Goal: Task Accomplishment & Management: Manage account settings

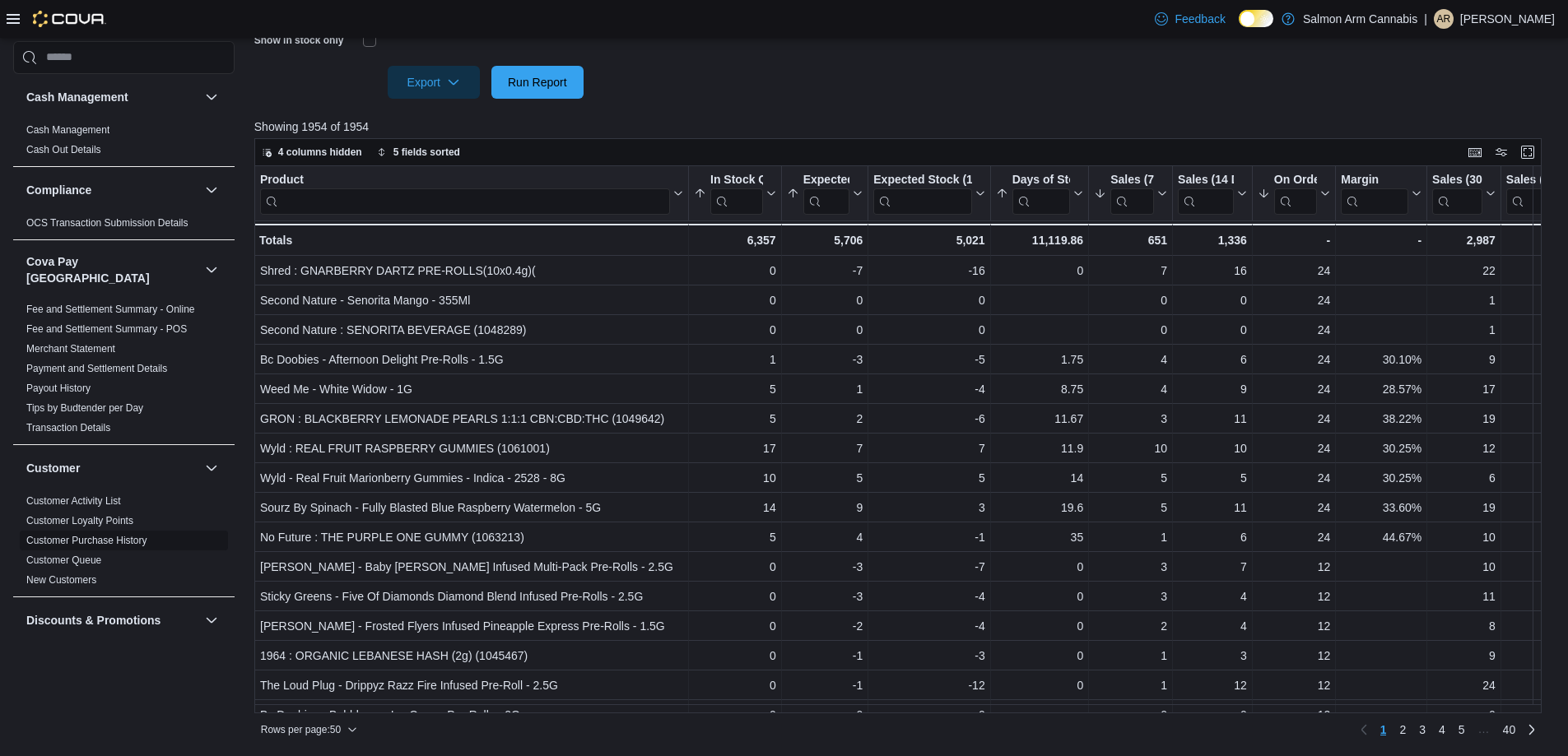
scroll to position [576, 0]
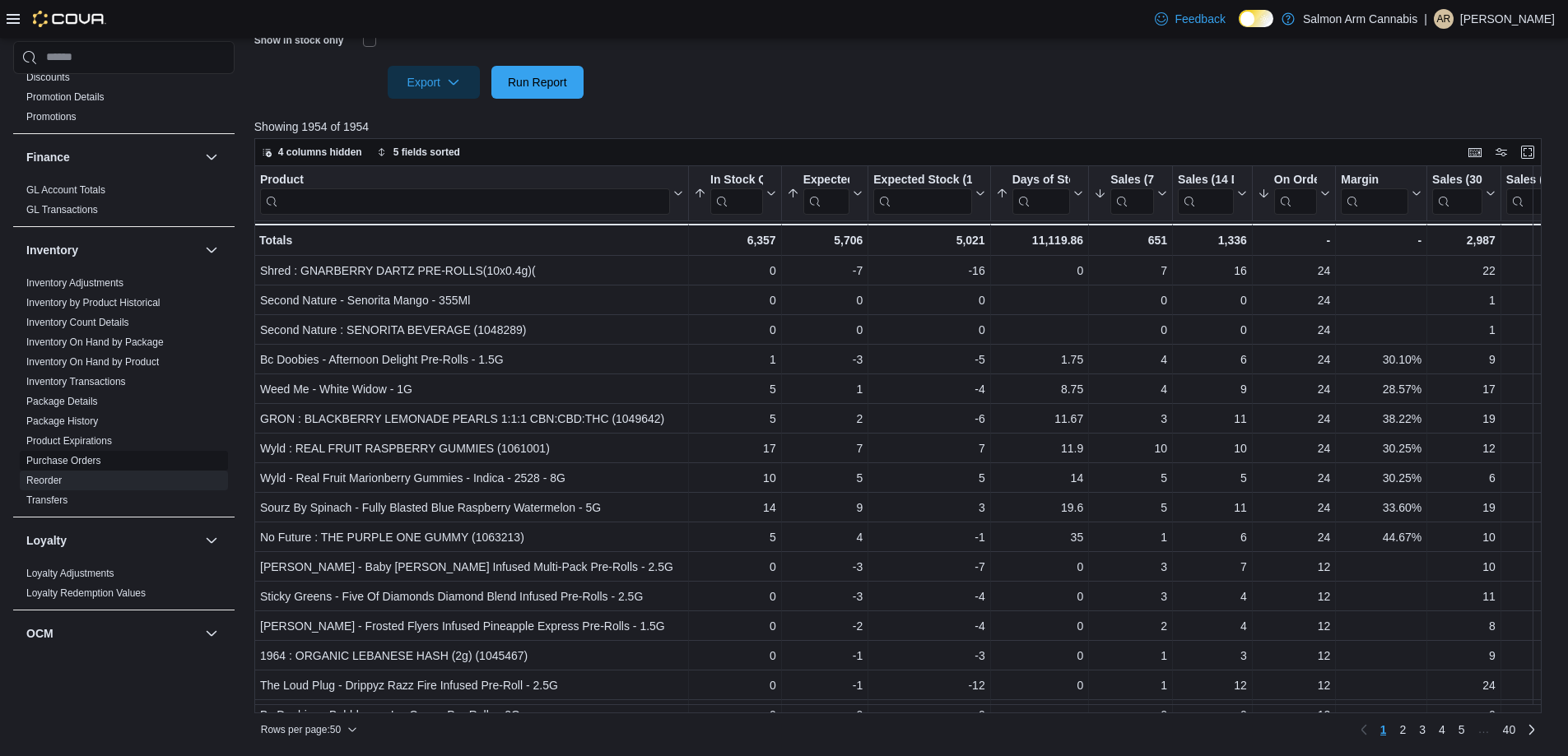
click at [69, 455] on link "Purchase Orders" at bounding box center [64, 461] width 75 height 12
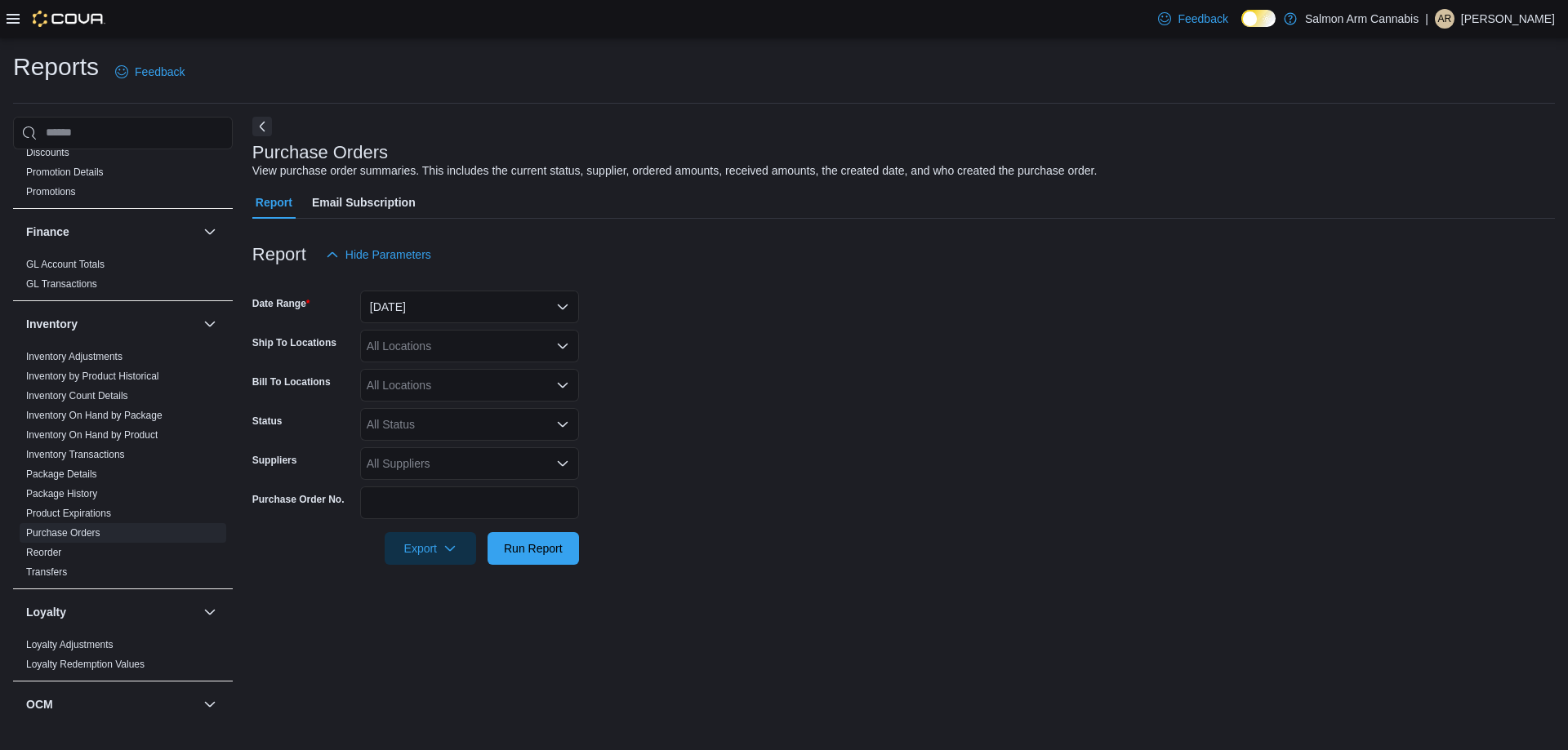
click at [17, 22] on icon at bounding box center [13, 19] width 13 height 13
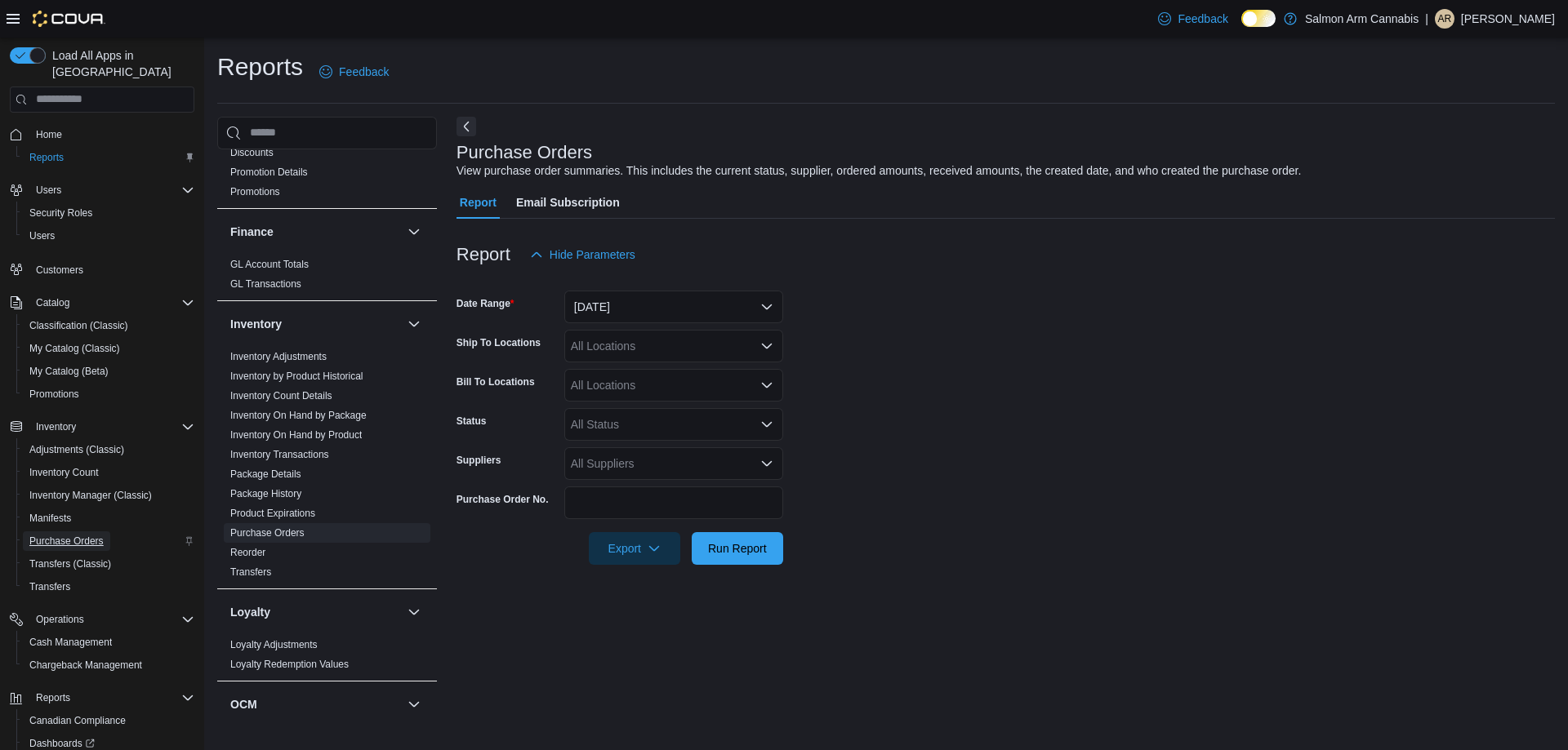
click at [61, 535] on span "Purchase Orders" at bounding box center [67, 541] width 75 height 13
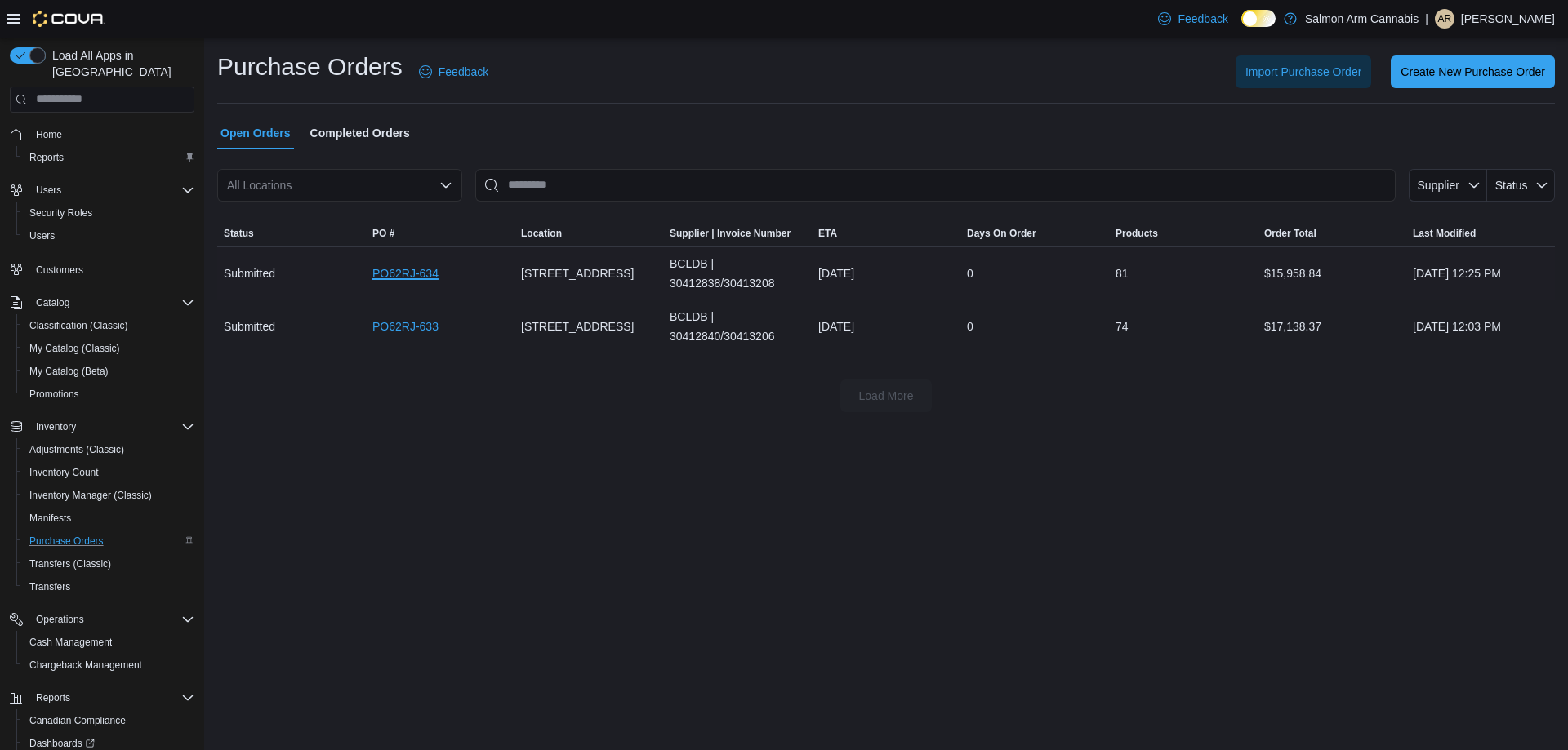
click at [402, 274] on link "PO62RJ-634" at bounding box center [406, 274] width 66 height 20
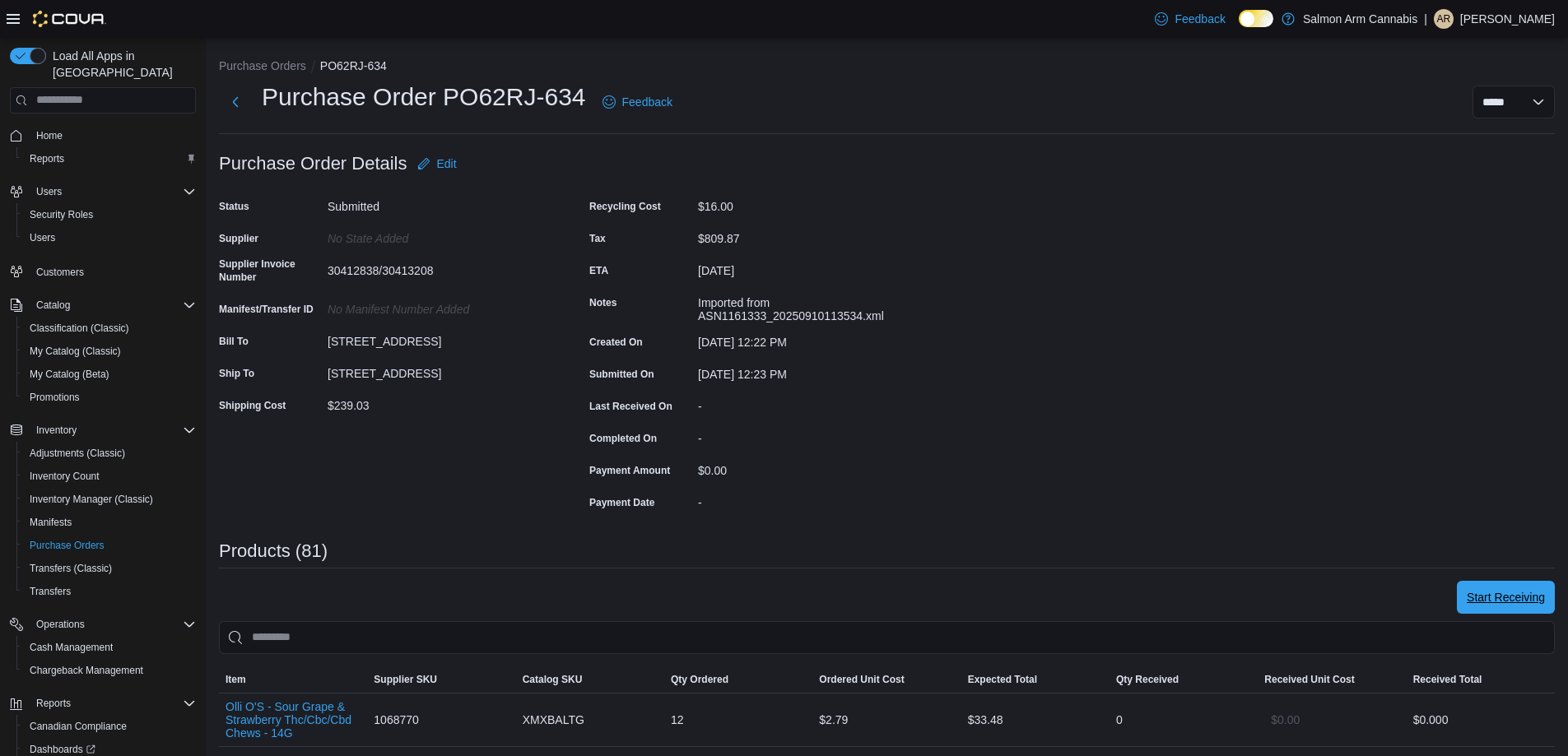
click at [1503, 589] on span "Start Receiving" at bounding box center [1505, 597] width 78 height 33
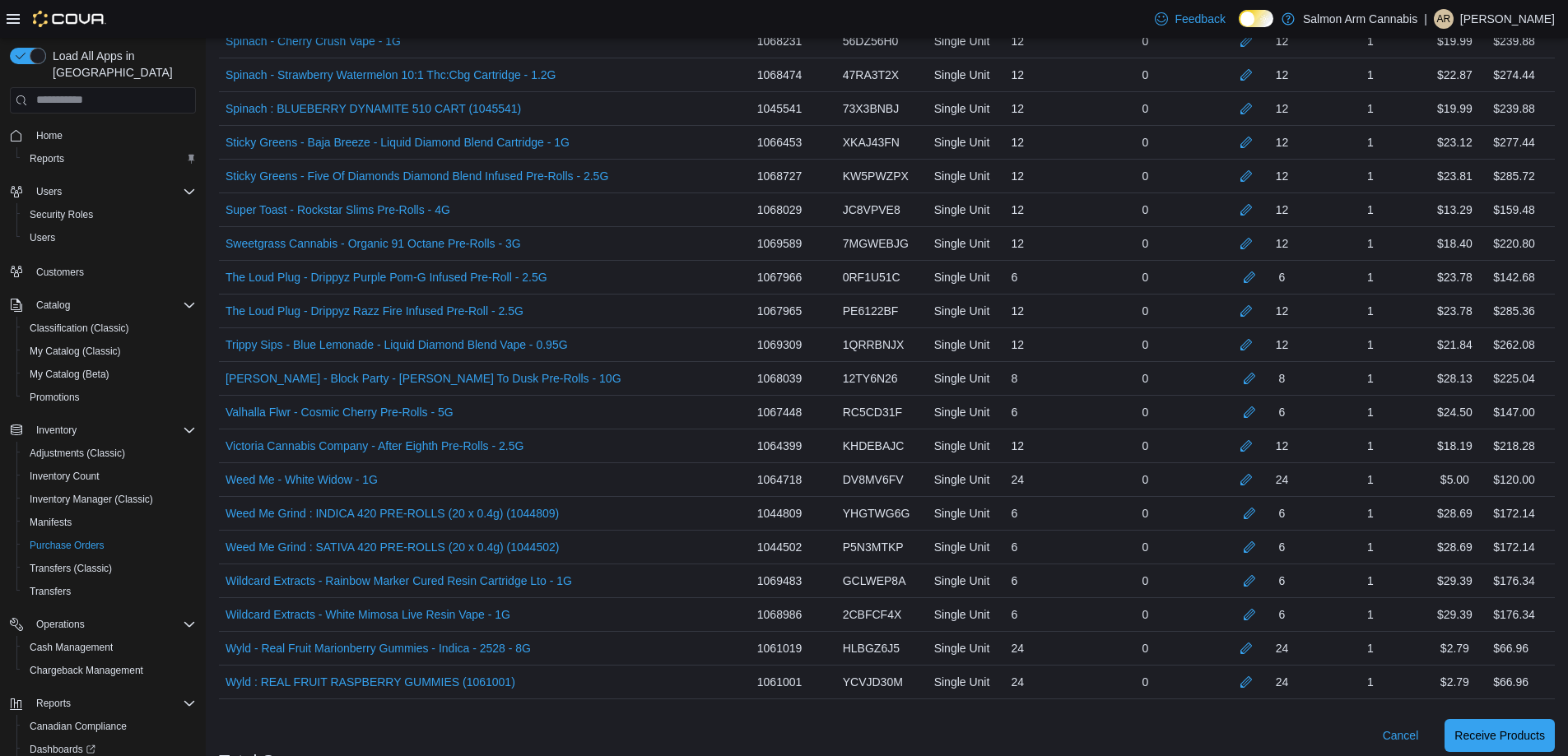
scroll to position [2764, 0]
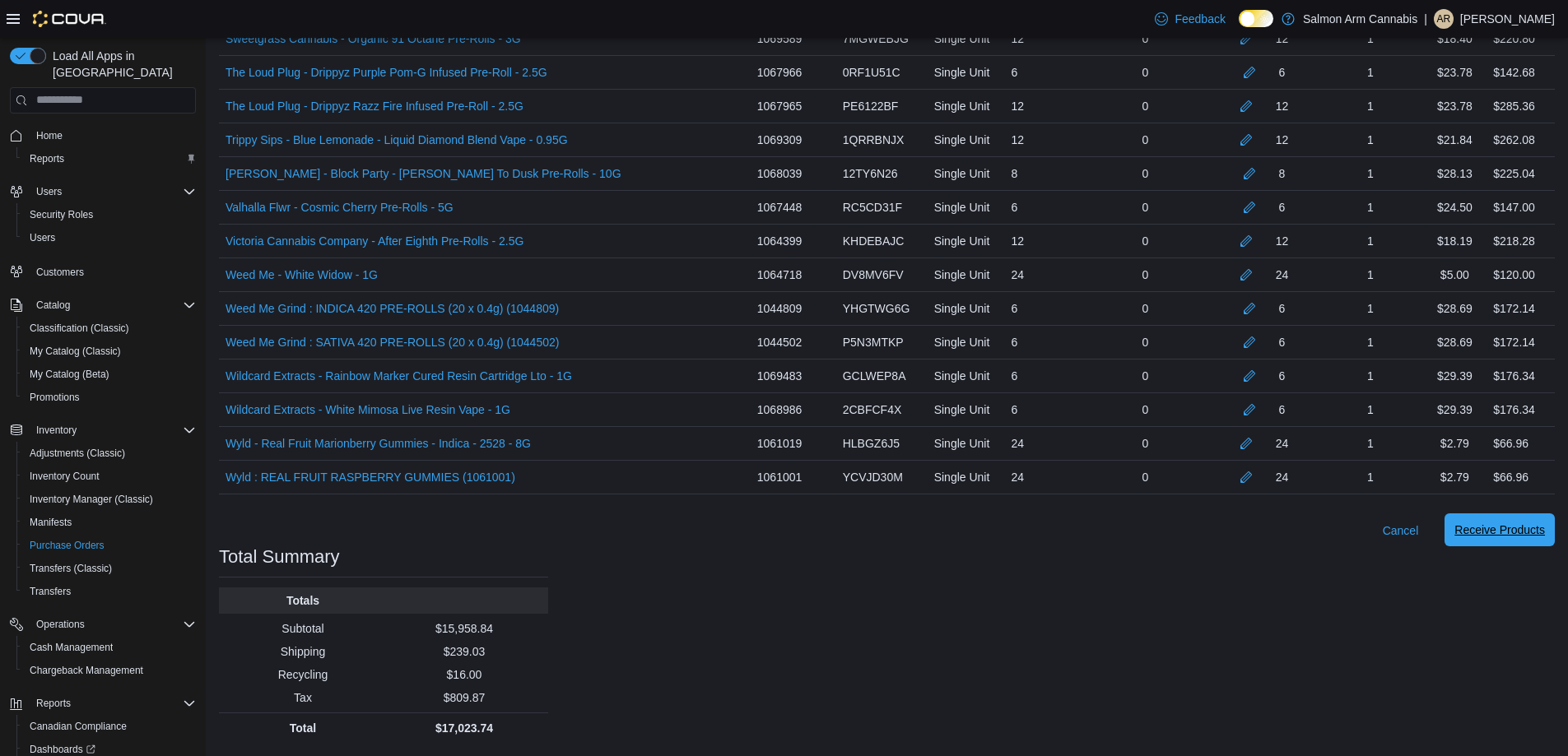
click at [1541, 533] on span "Receive Products" at bounding box center [1500, 530] width 90 height 17
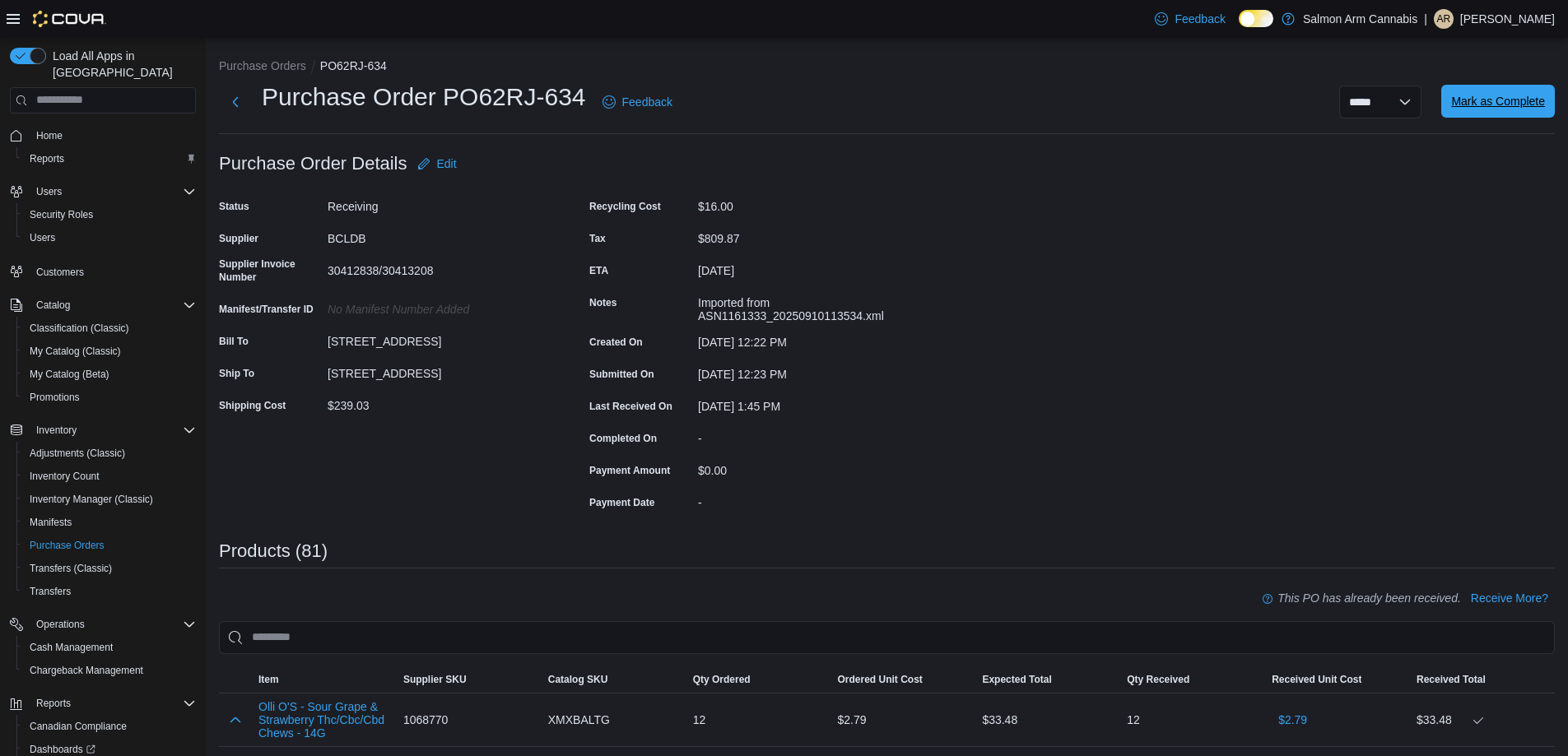
click at [1541, 104] on span "Mark as Complete" at bounding box center [1498, 101] width 93 height 17
